Goal: Task Accomplishment & Management: Use online tool/utility

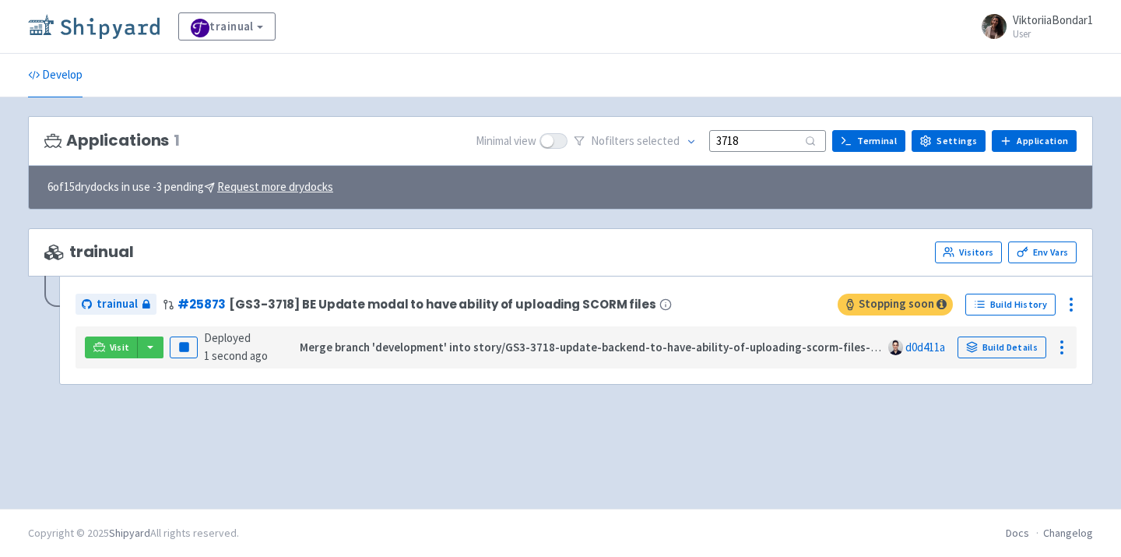
click at [107, 30] on img at bounding box center [94, 26] width 132 height 25
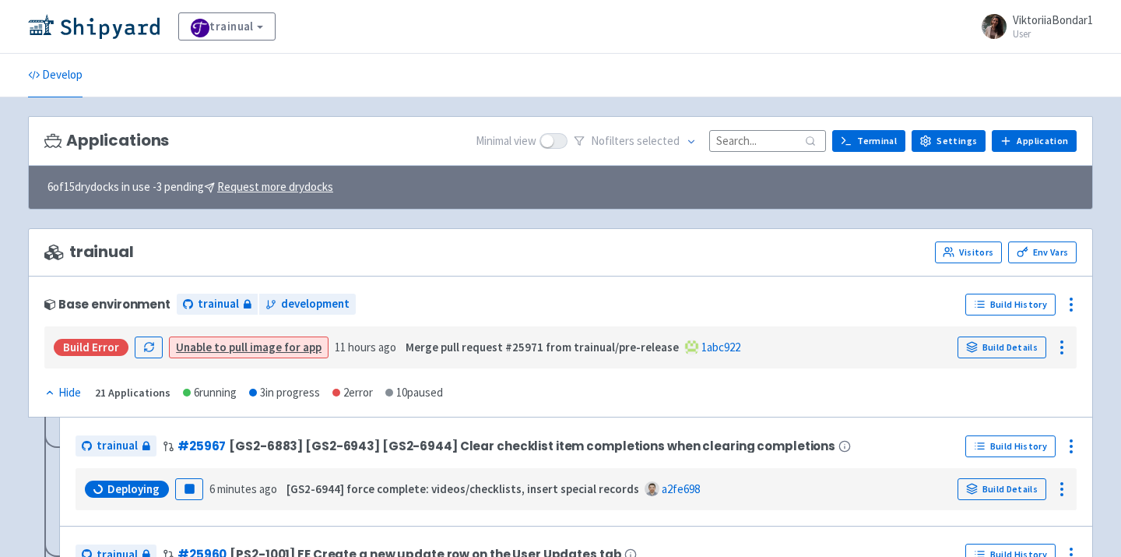
click at [757, 129] on div "No filter s selected" at bounding box center [700, 141] width 252 height 24
click at [754, 140] on input at bounding box center [767, 140] width 117 height 21
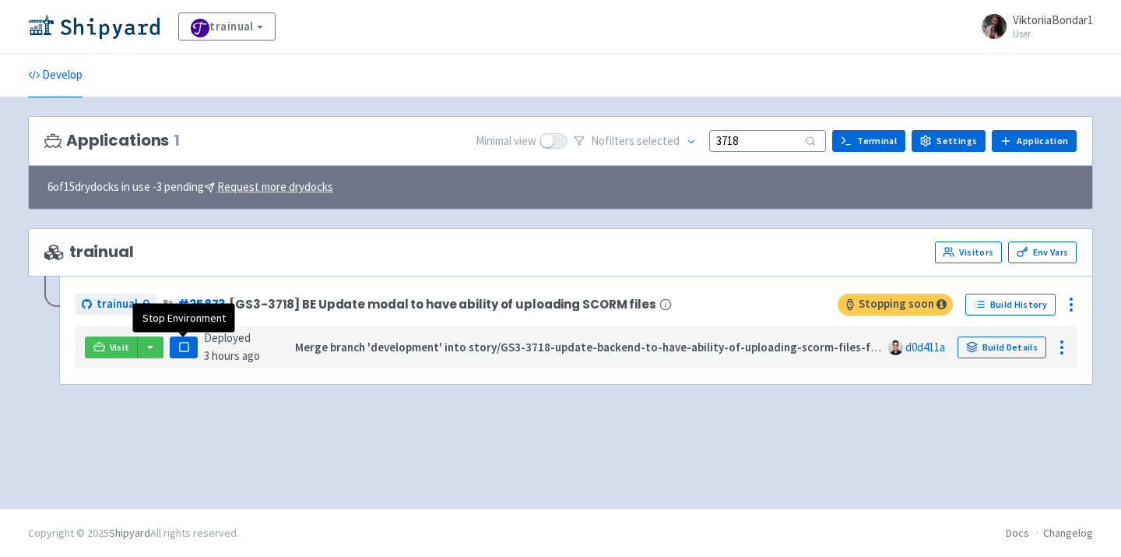
type input "3718"
click at [186, 351] on rect "button" at bounding box center [183, 347] width 9 height 9
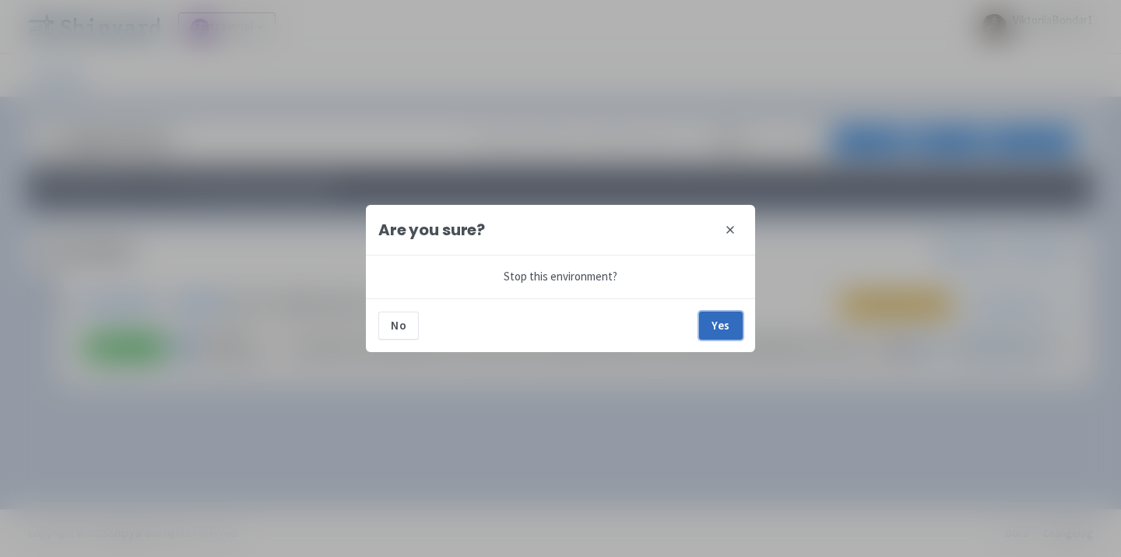
click at [722, 319] on button "Yes" at bounding box center [721, 325] width 44 height 28
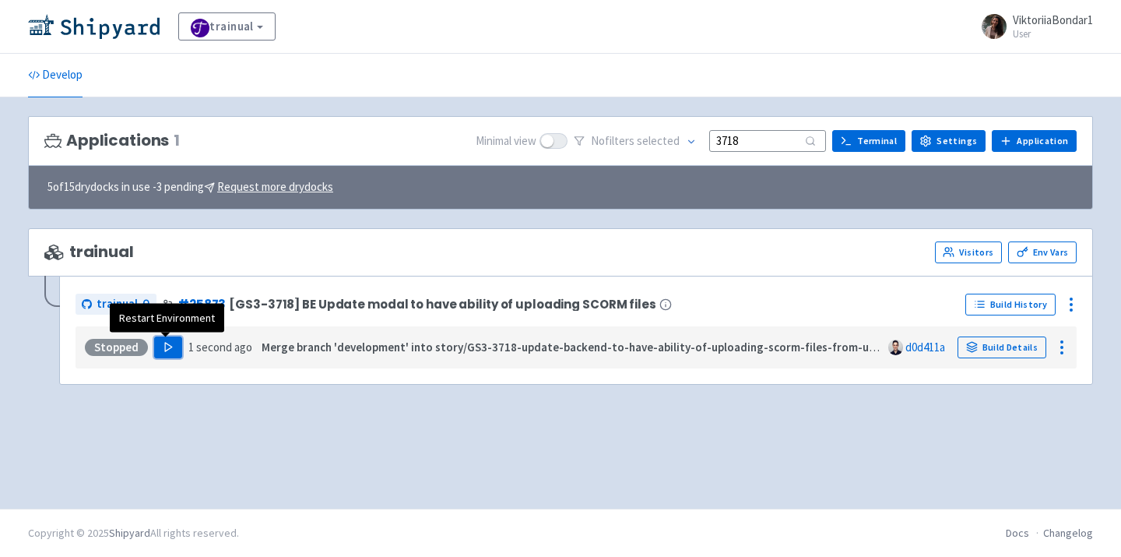
click at [169, 350] on icon "button" at bounding box center [169, 347] width 12 height 12
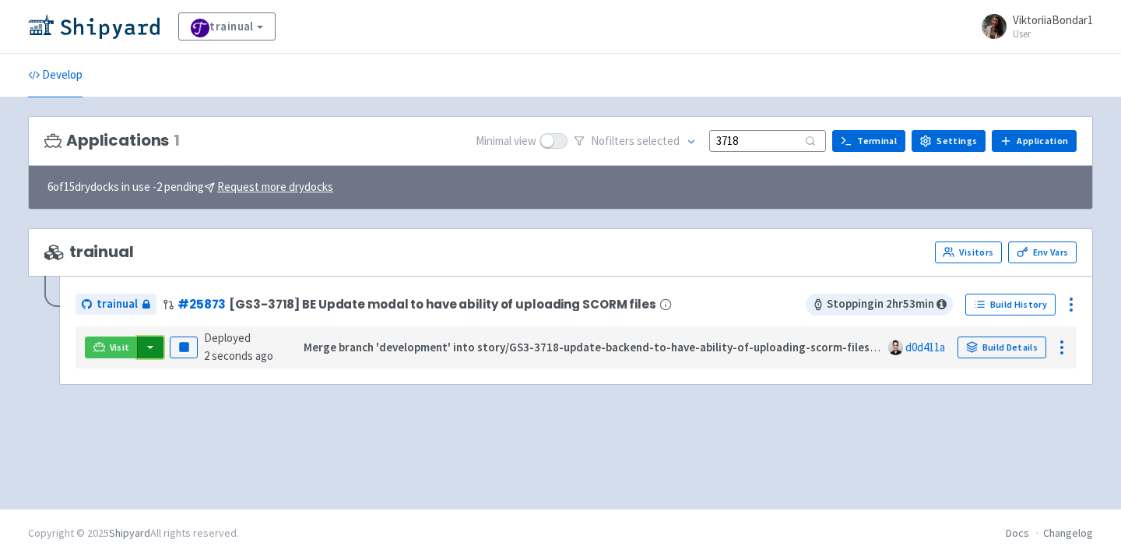
click at [150, 346] on button "button" at bounding box center [150, 347] width 26 height 22
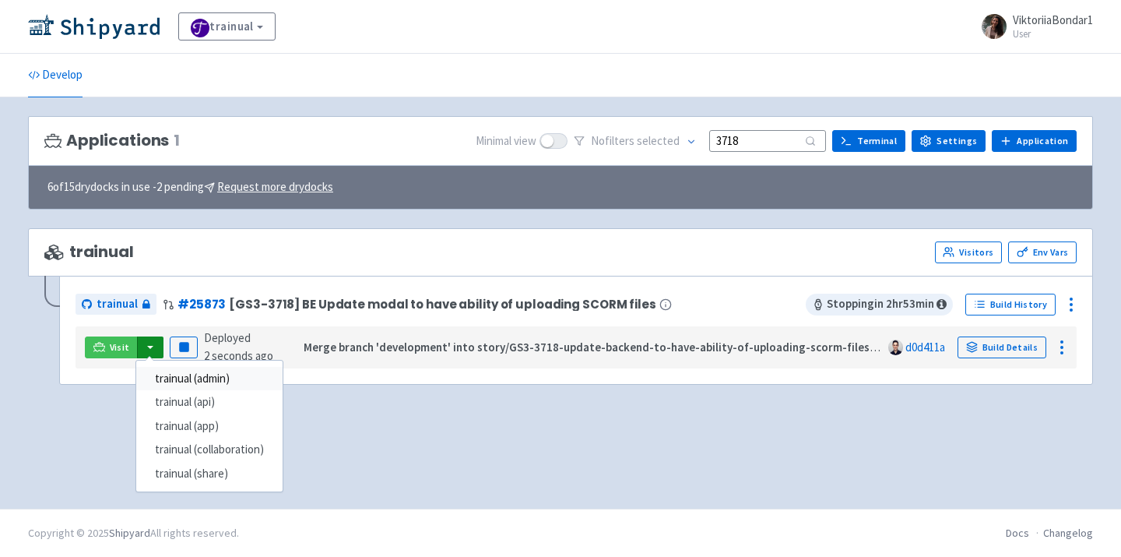
click at [174, 374] on link "trainual (admin)" at bounding box center [209, 379] width 146 height 24
